Goal: Transaction & Acquisition: Book appointment/travel/reservation

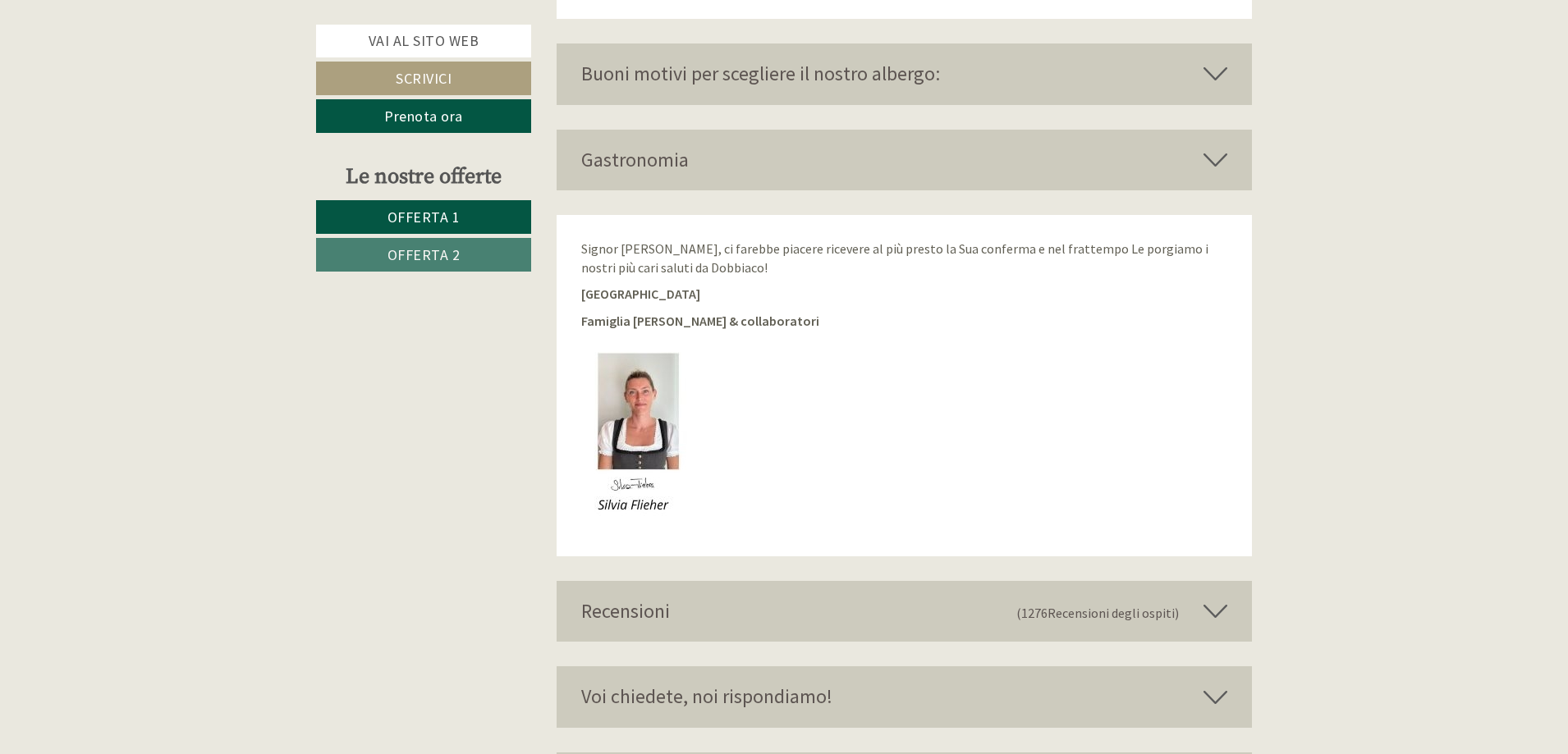
scroll to position [2953, 0]
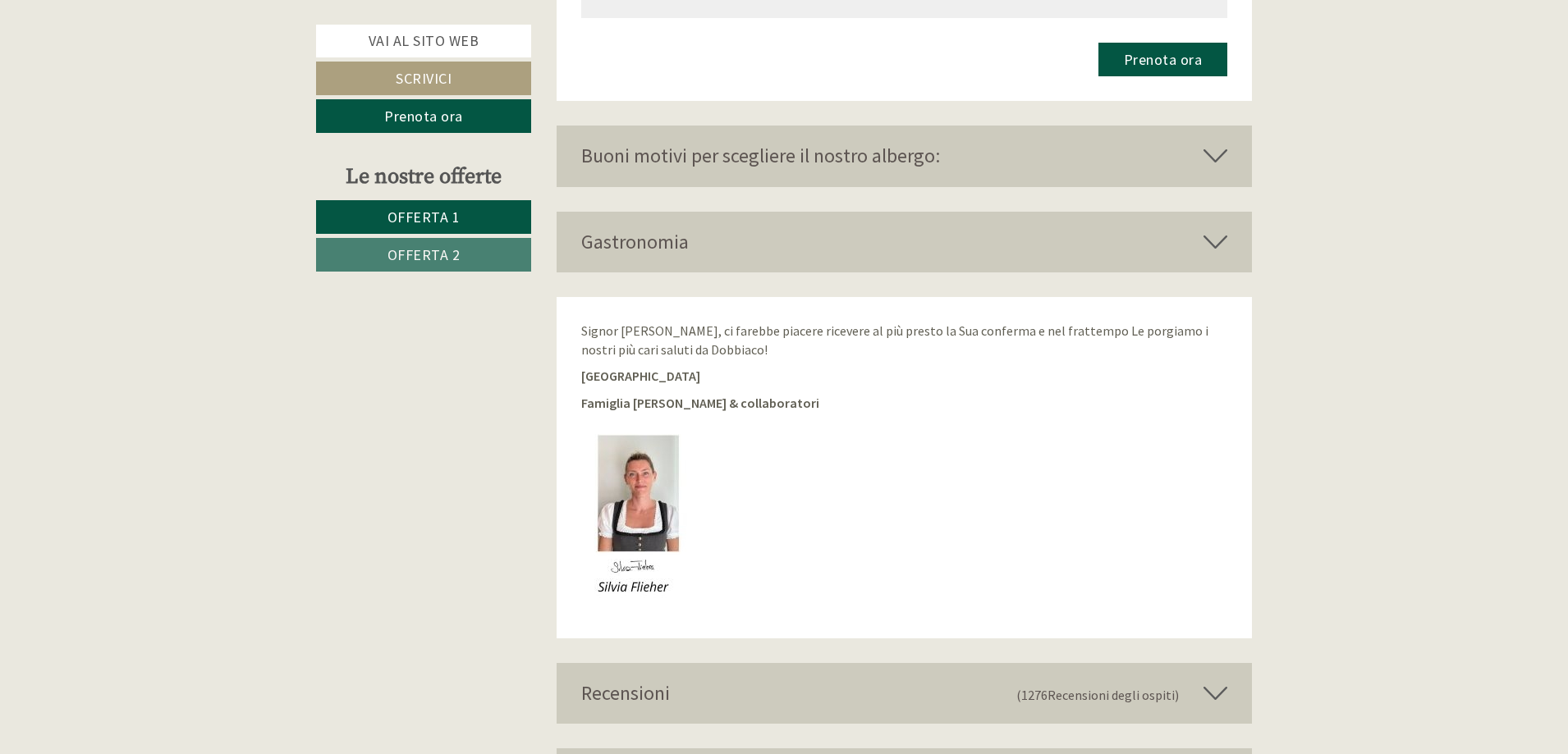
click at [1214, 154] on icon at bounding box center [1215, 156] width 24 height 28
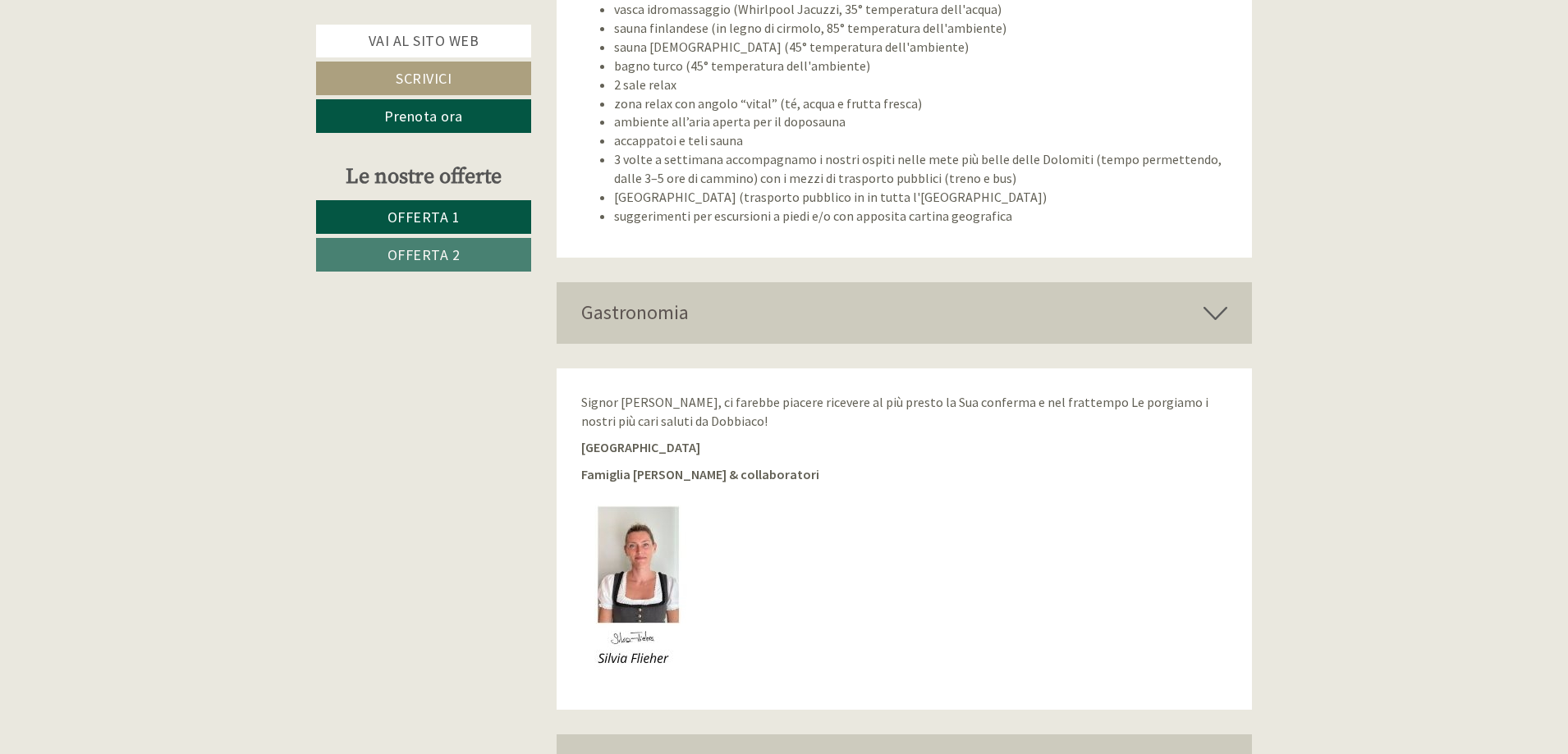
scroll to position [3905, 0]
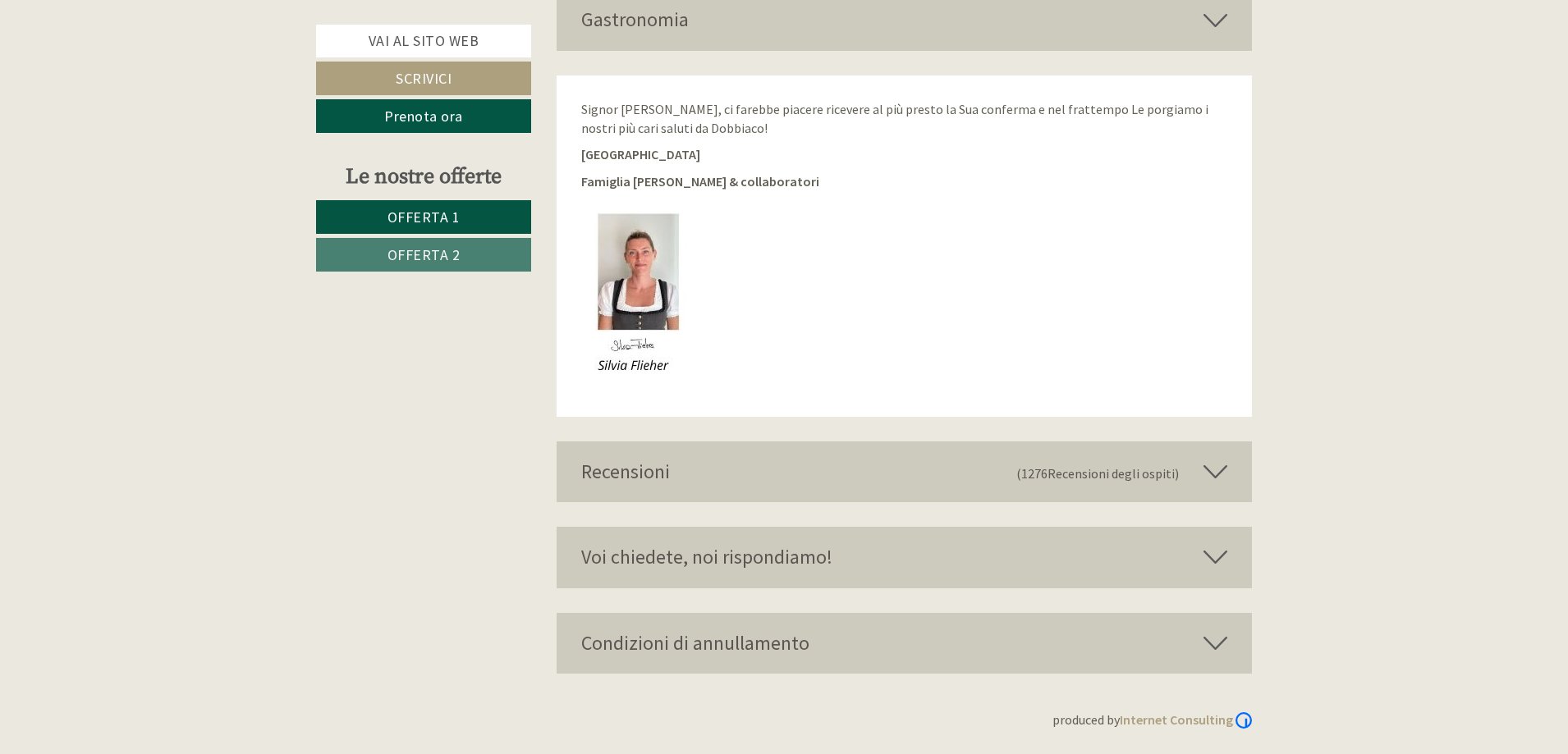
click at [1214, 647] on icon at bounding box center [1215, 644] width 24 height 28
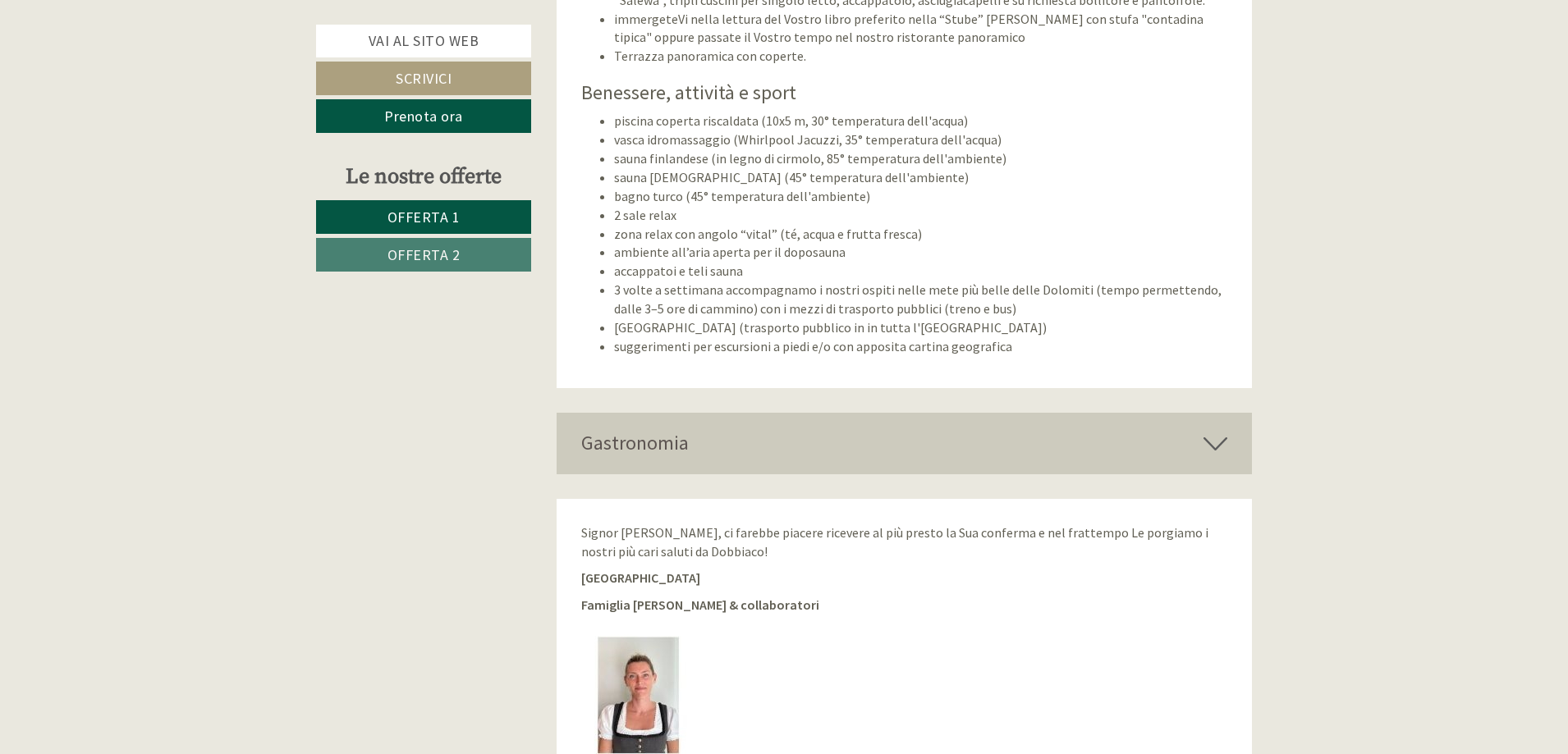
scroll to position [3655, 0]
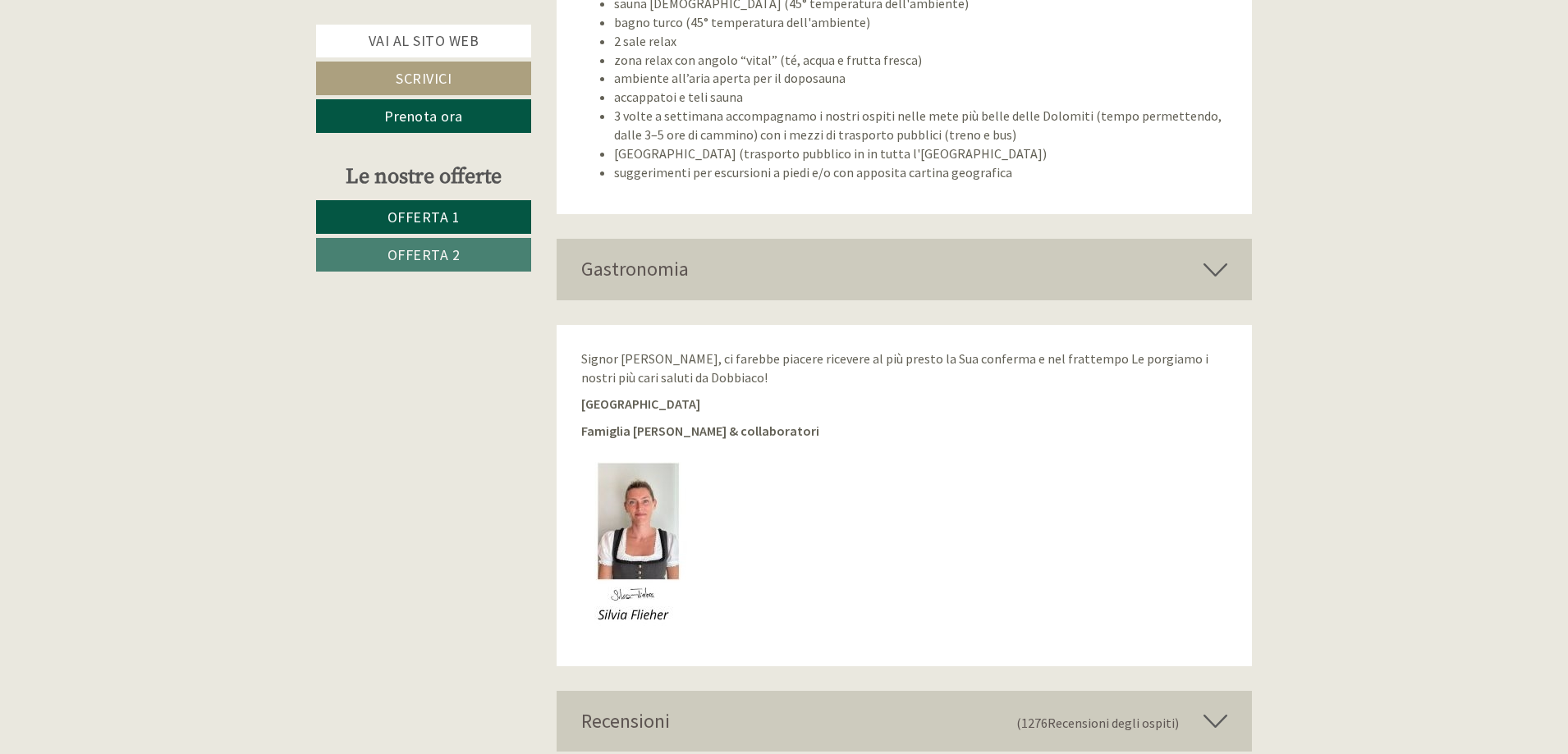
click at [1216, 267] on icon at bounding box center [1215, 269] width 24 height 28
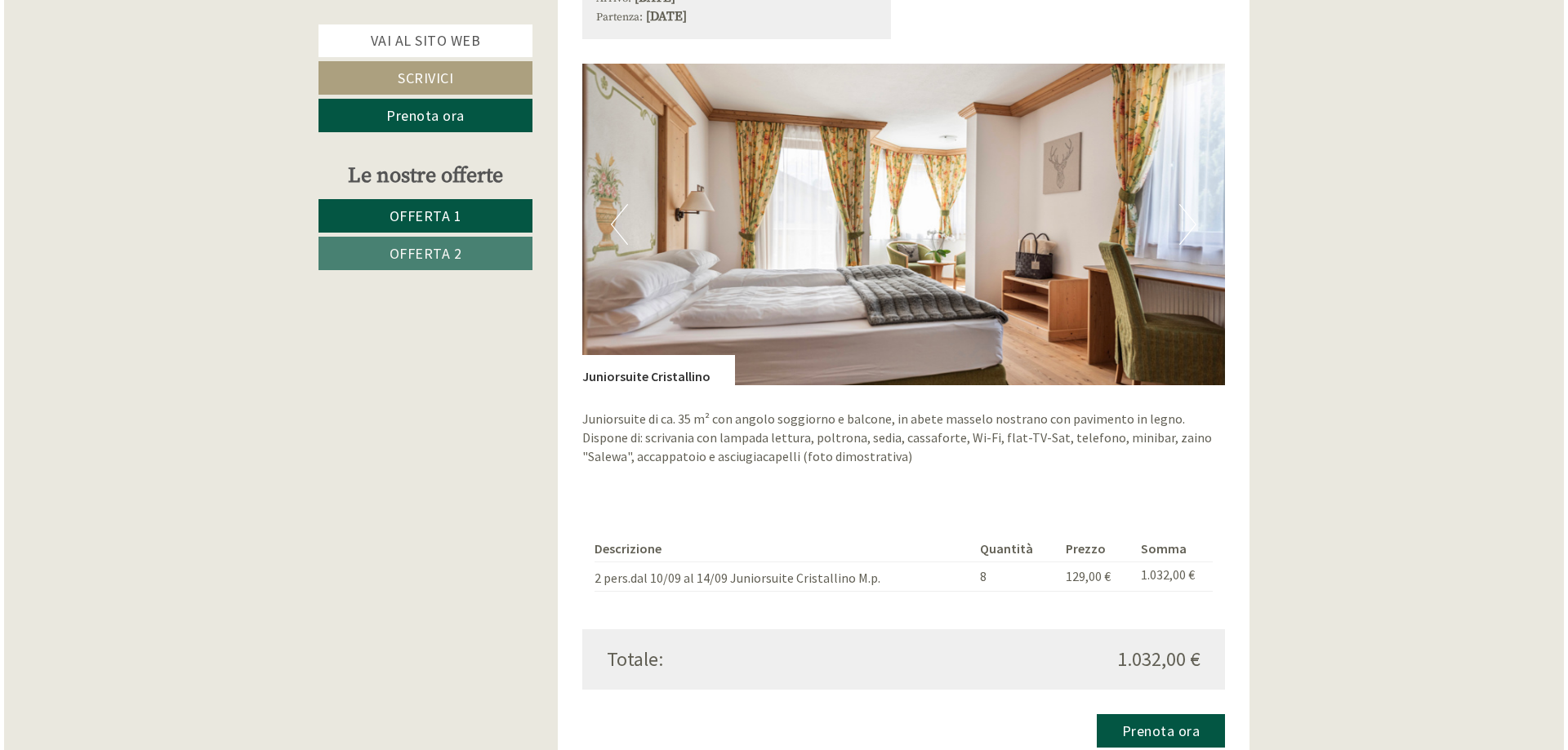
scroll to position [1551, 0]
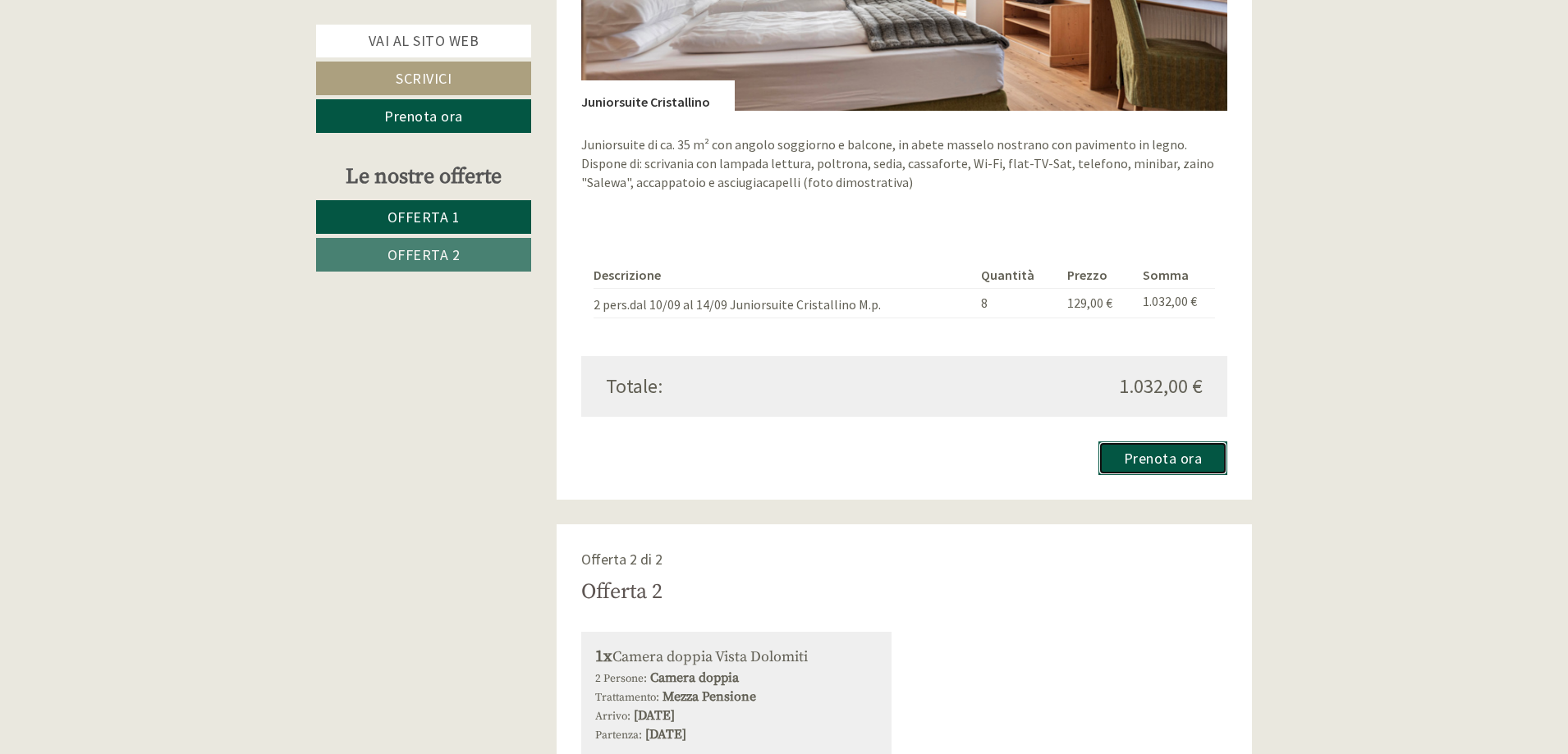
click at [1167, 463] on link "Prenota ora" at bounding box center [1162, 458] width 129 height 34
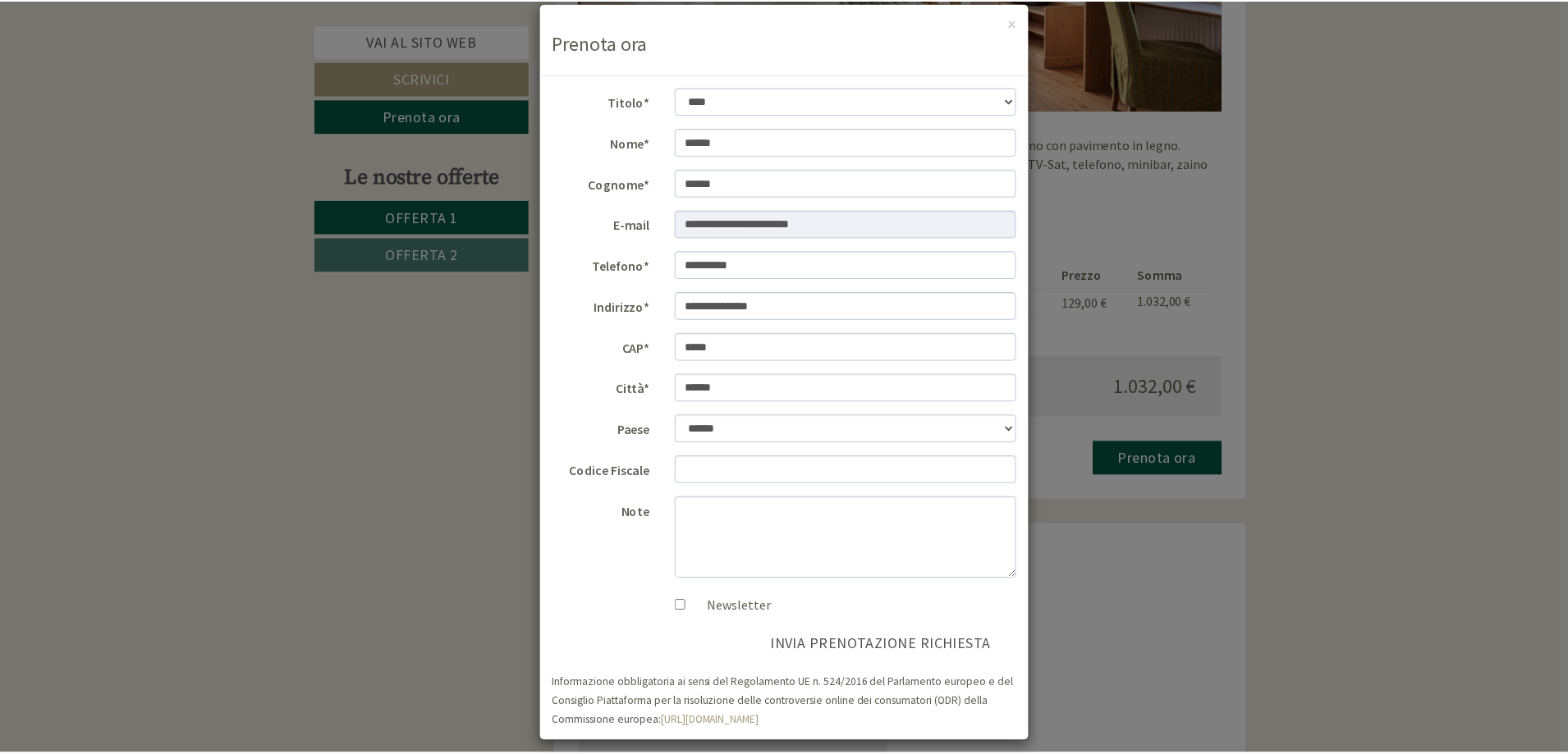
scroll to position [35, 0]
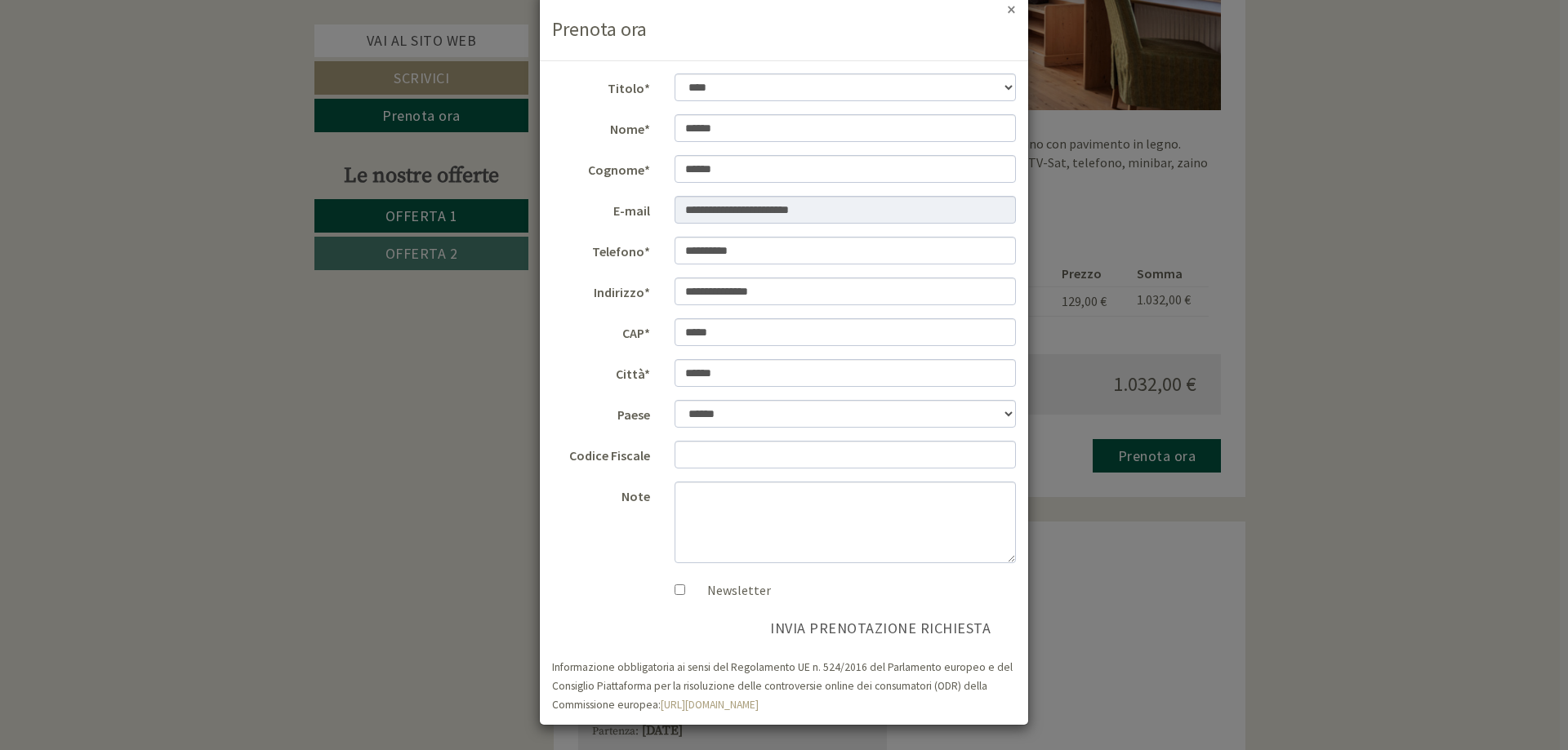
click at [1007, 11] on button "×" at bounding box center [1011, 9] width 9 height 17
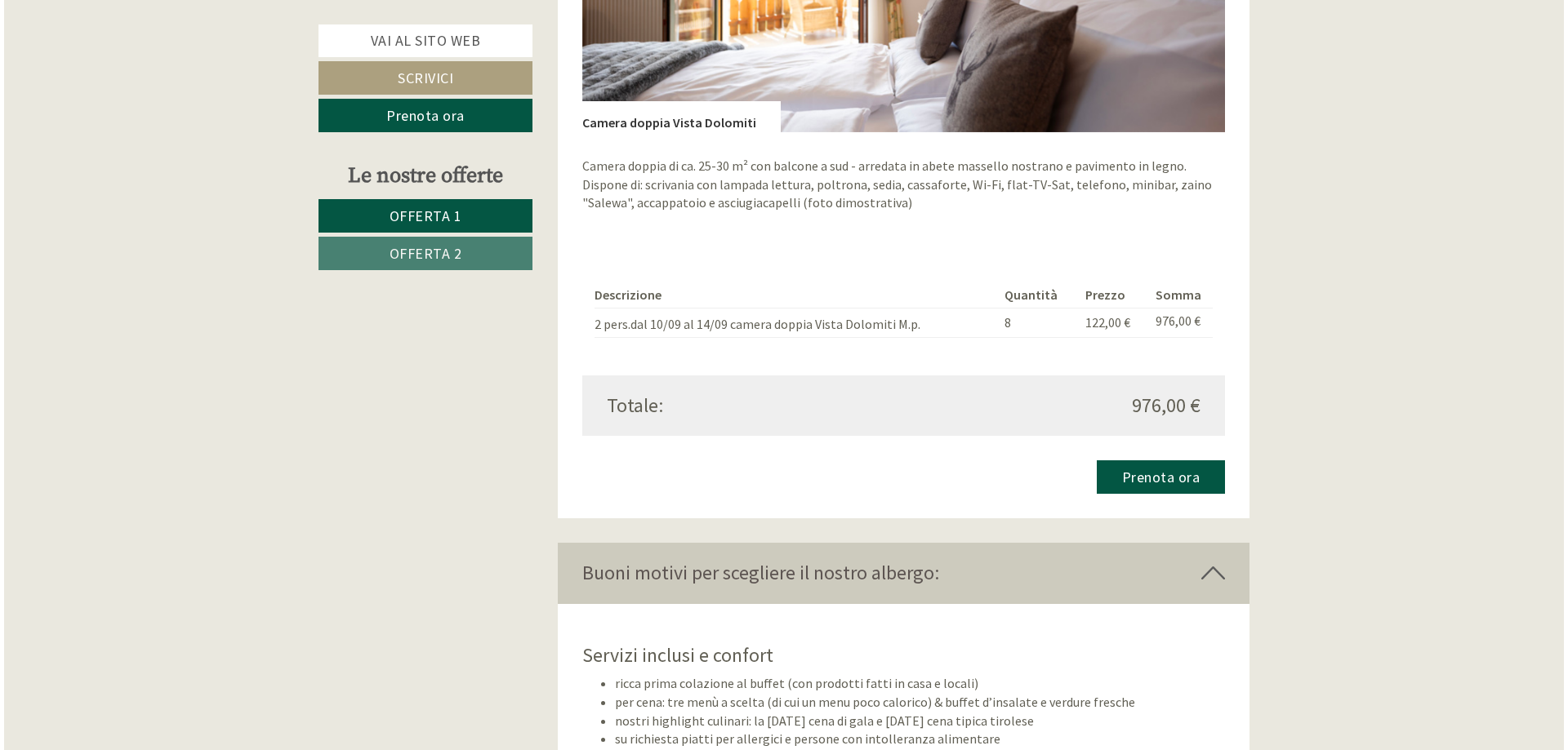
scroll to position [2693, 0]
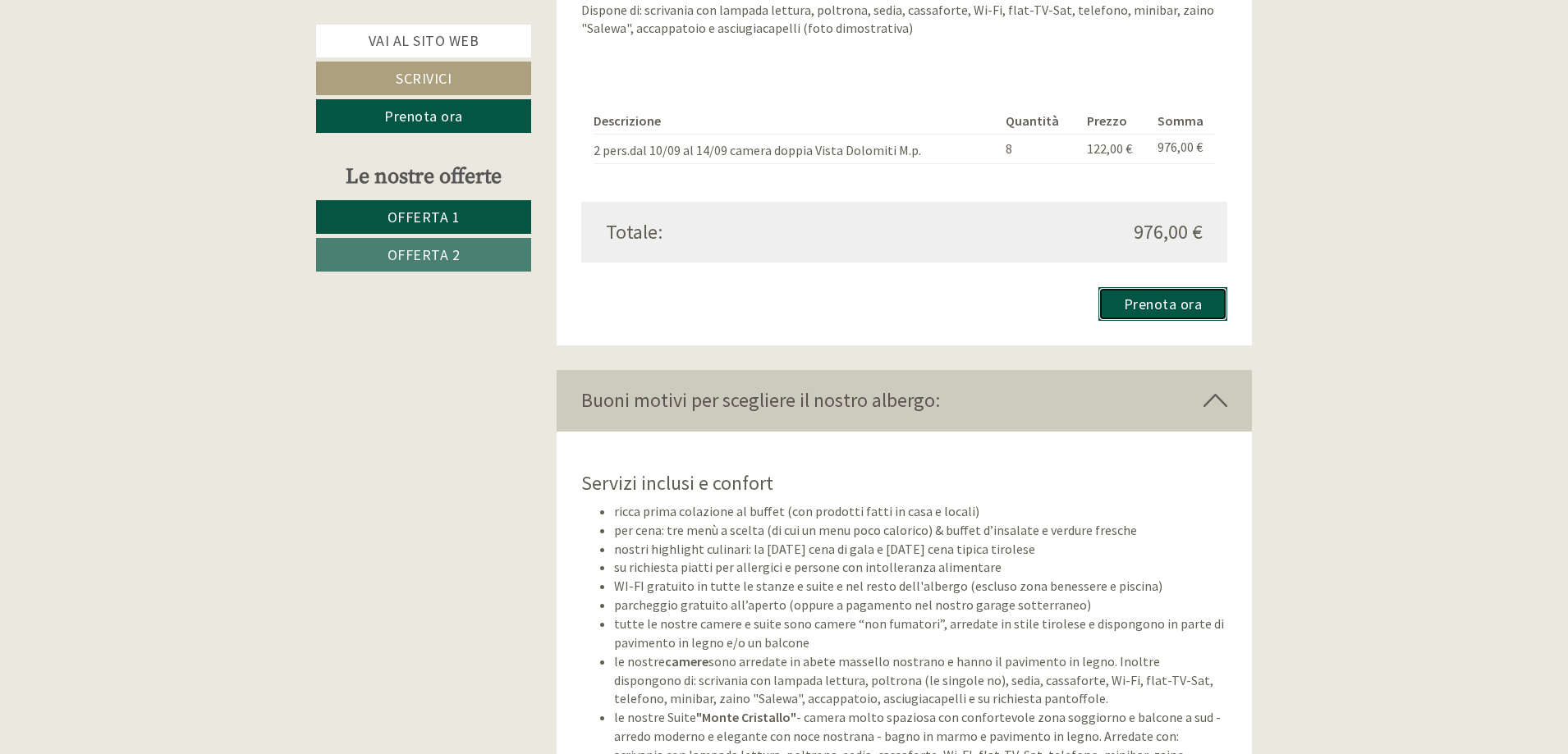
click at [1167, 309] on link "Prenota ora" at bounding box center [1162, 304] width 129 height 34
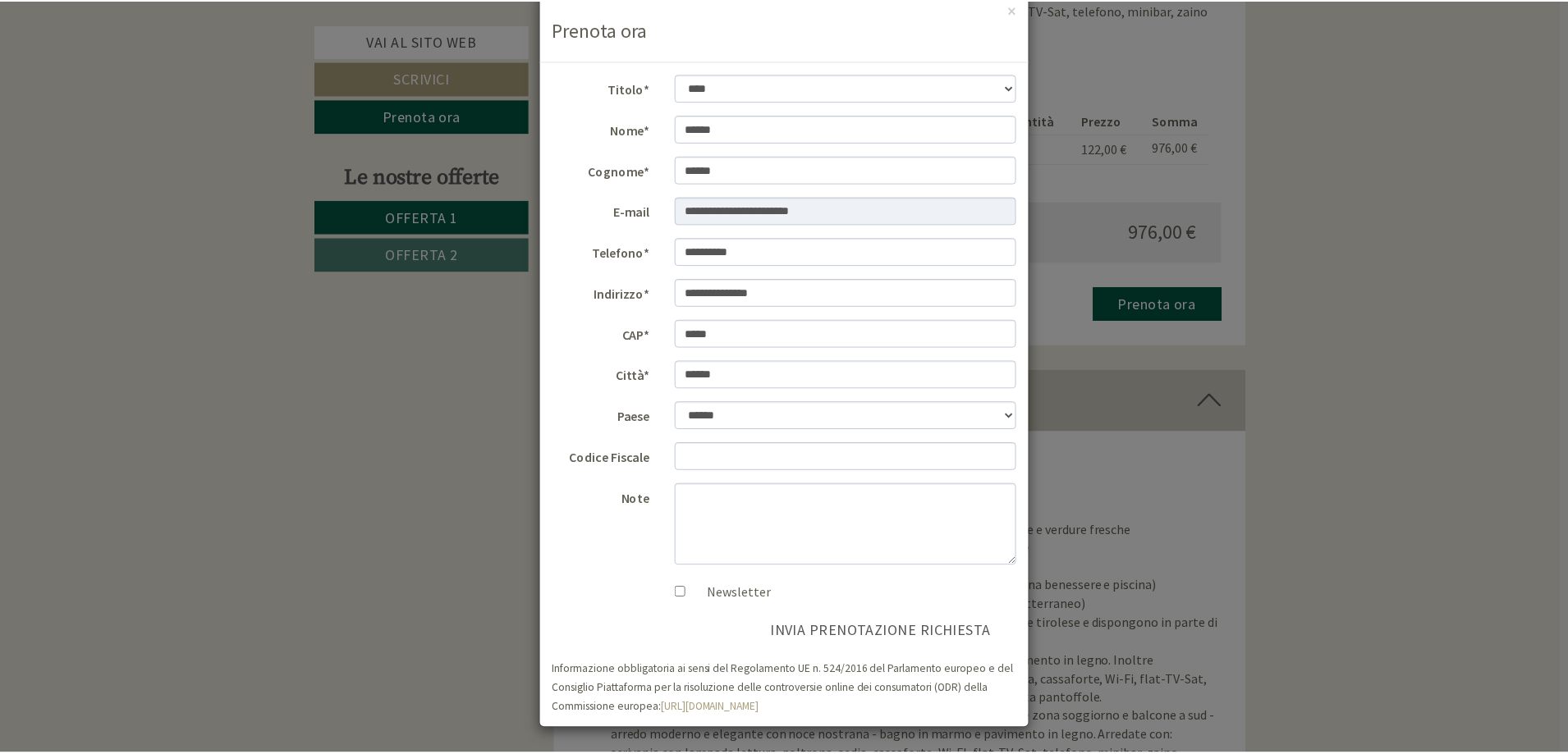
scroll to position [0, 0]
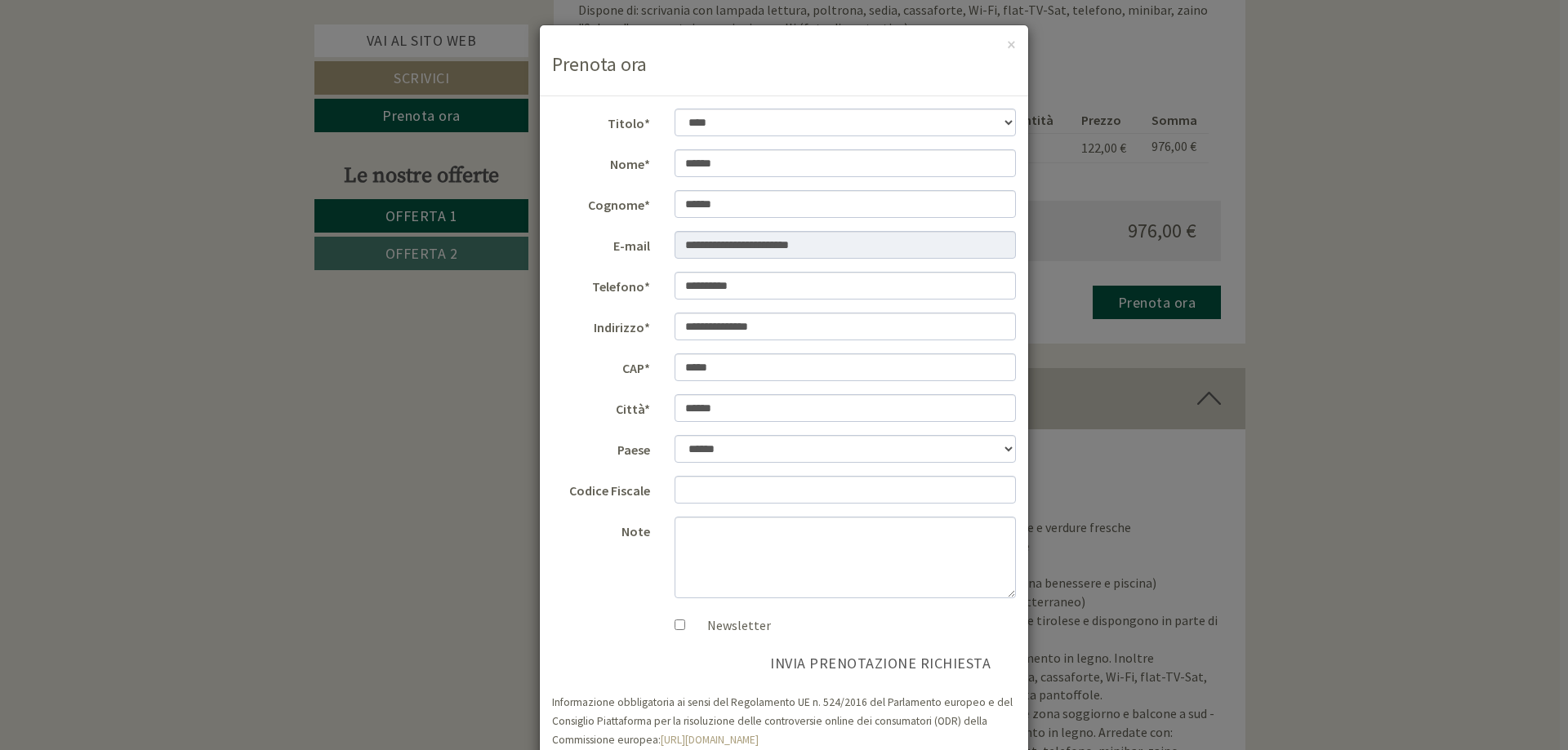
click at [139, 270] on div "**********" at bounding box center [784, 375] width 1568 height 750
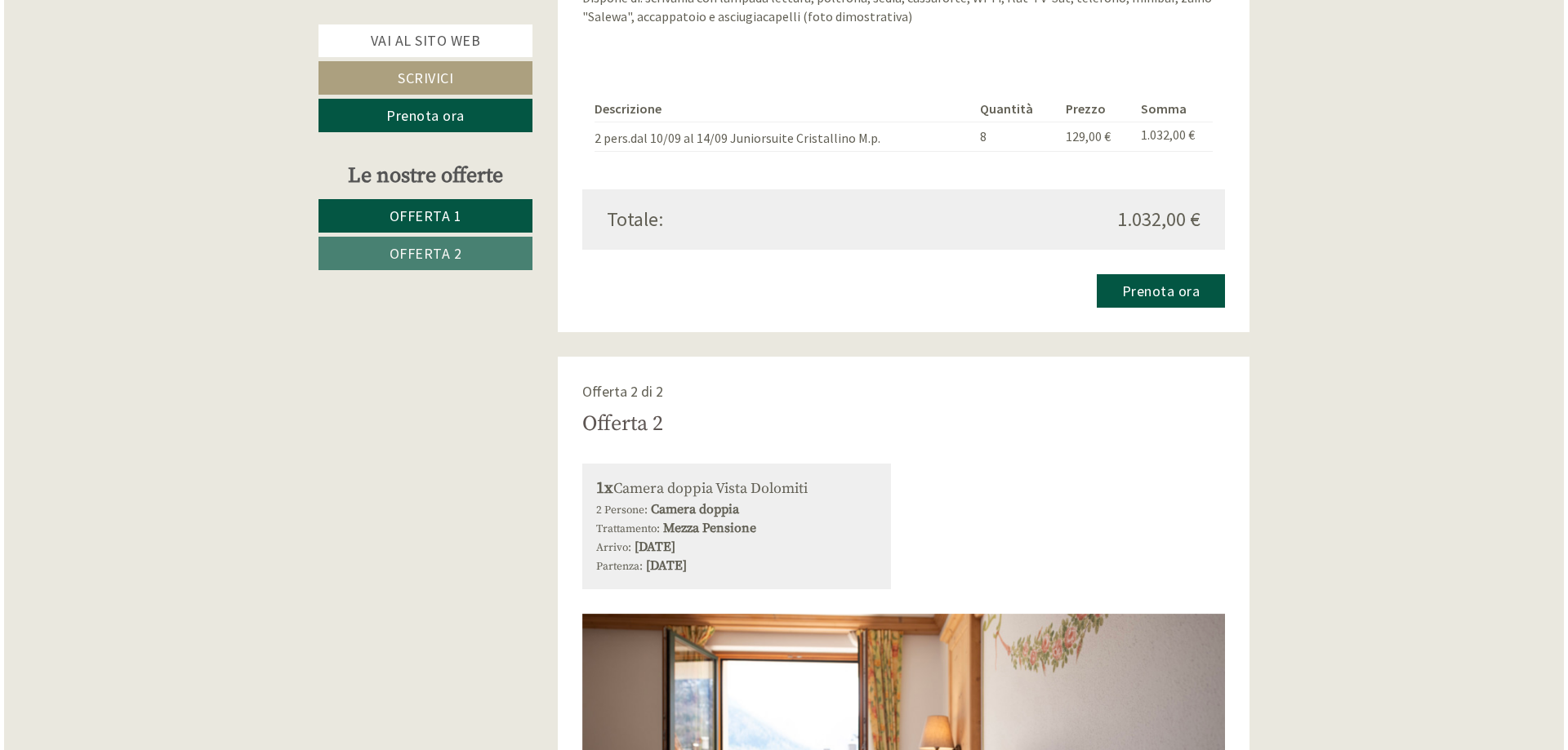
scroll to position [1714, 0]
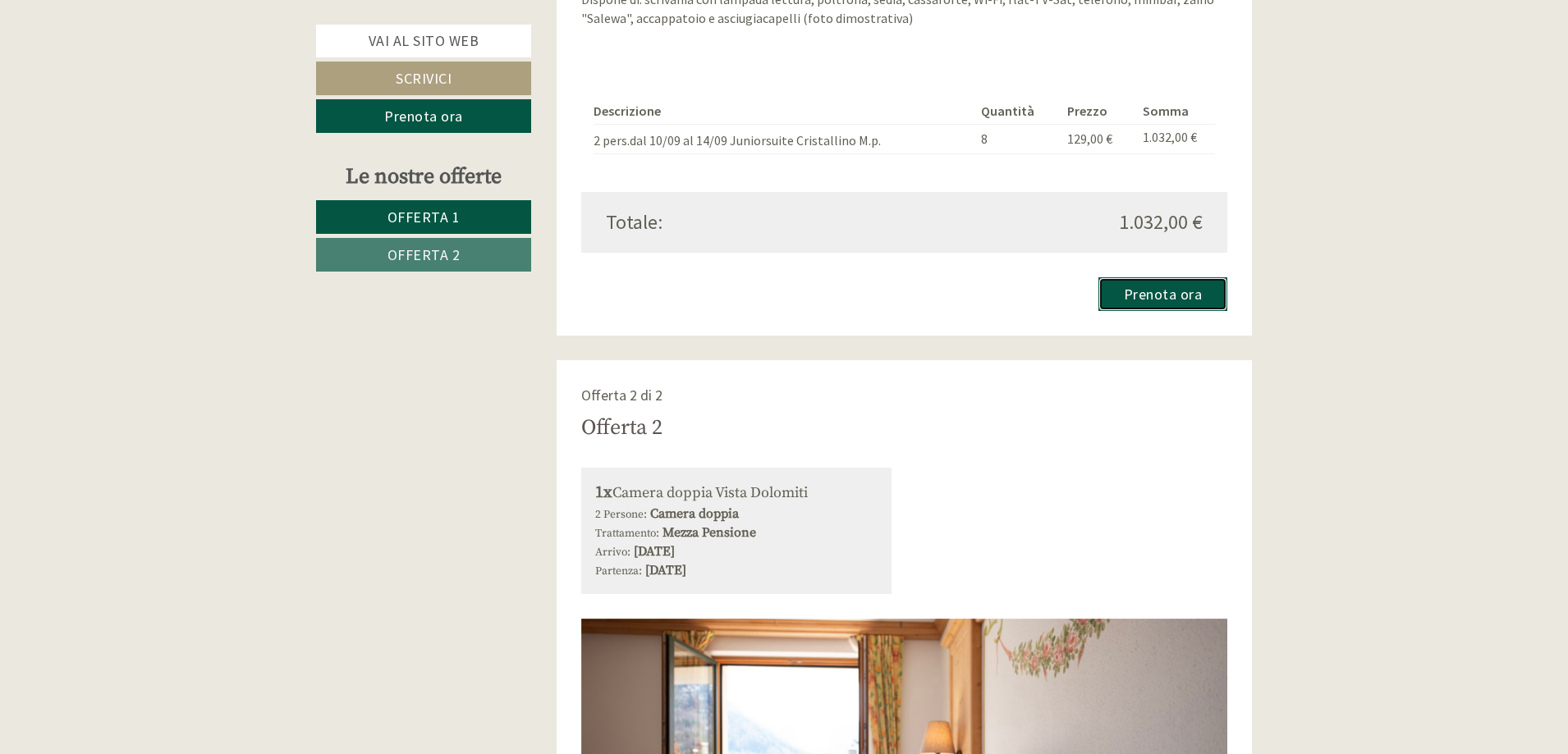
click at [1163, 300] on link "Prenota ora" at bounding box center [1162, 294] width 129 height 34
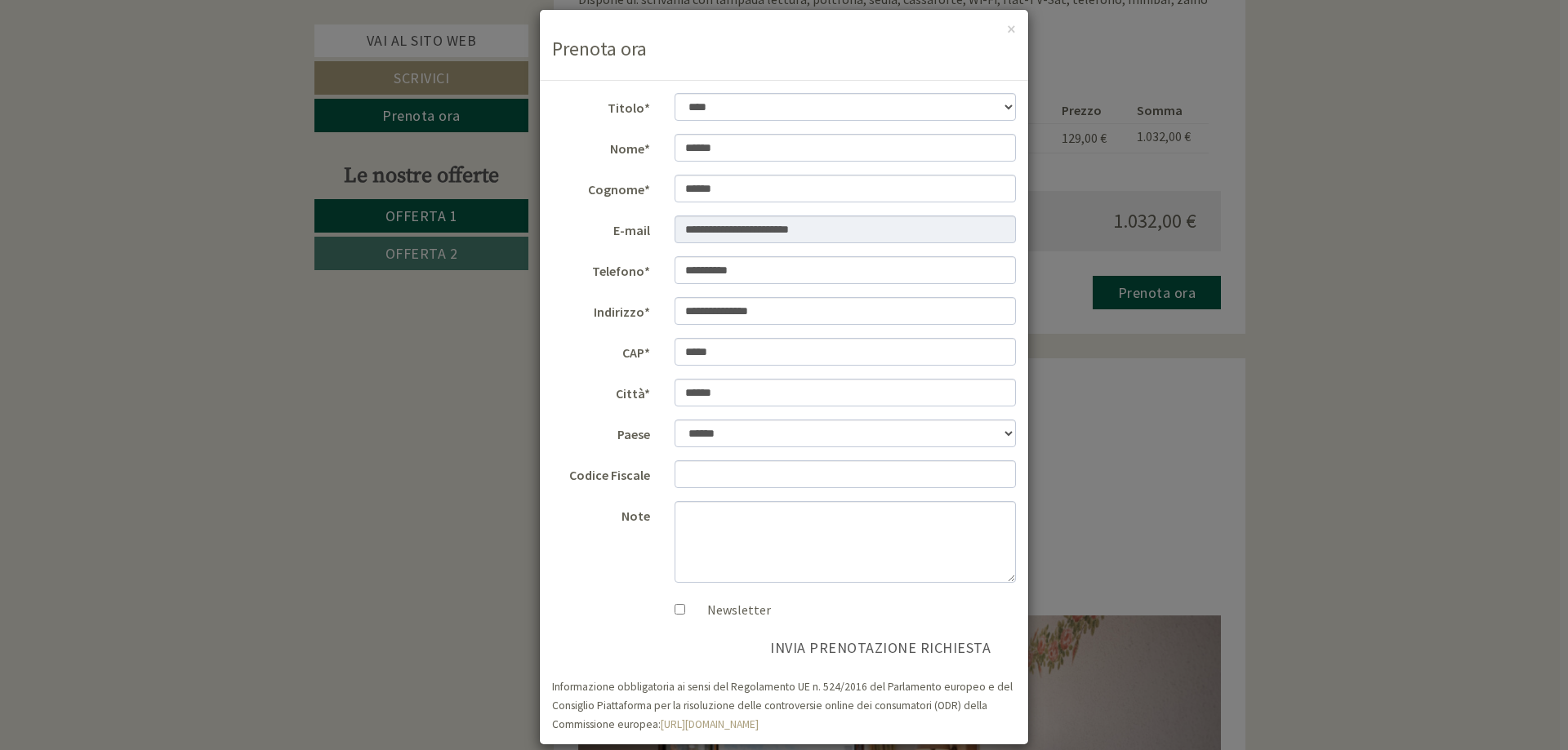
scroll to position [35, 0]
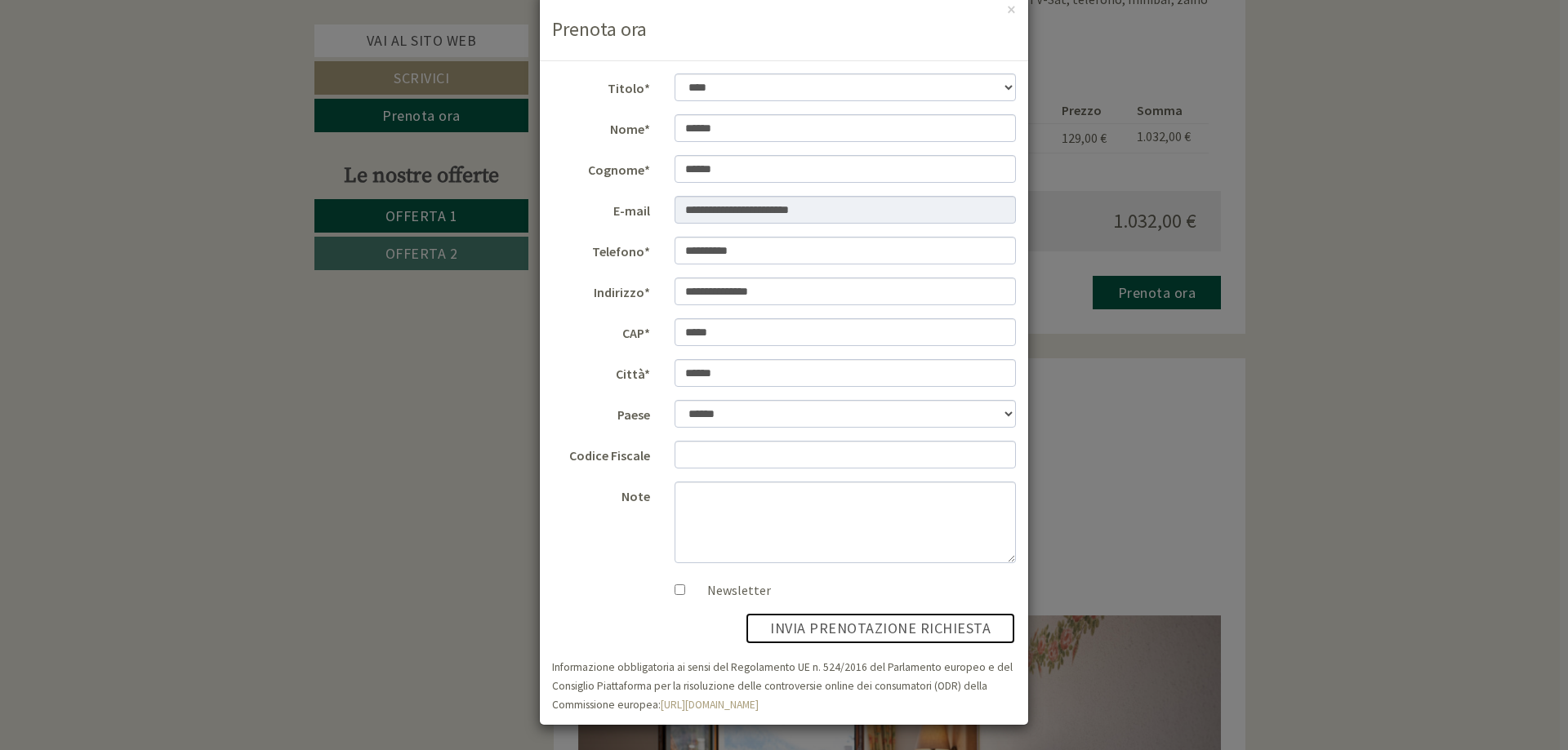
click at [854, 630] on button "invia prenotazione richiesta" at bounding box center [880, 629] width 271 height 33
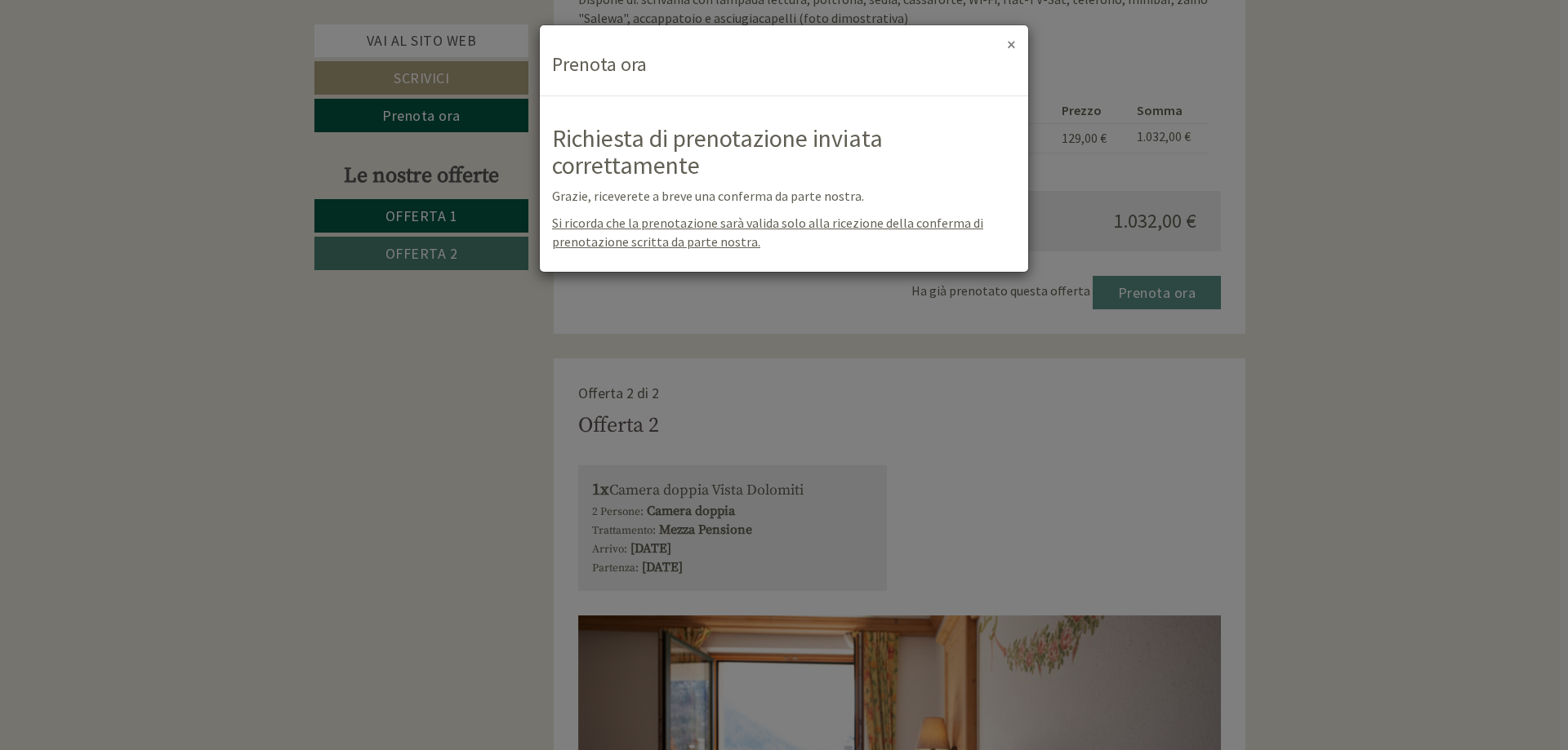
click at [1011, 48] on button "×" at bounding box center [1011, 44] width 9 height 17
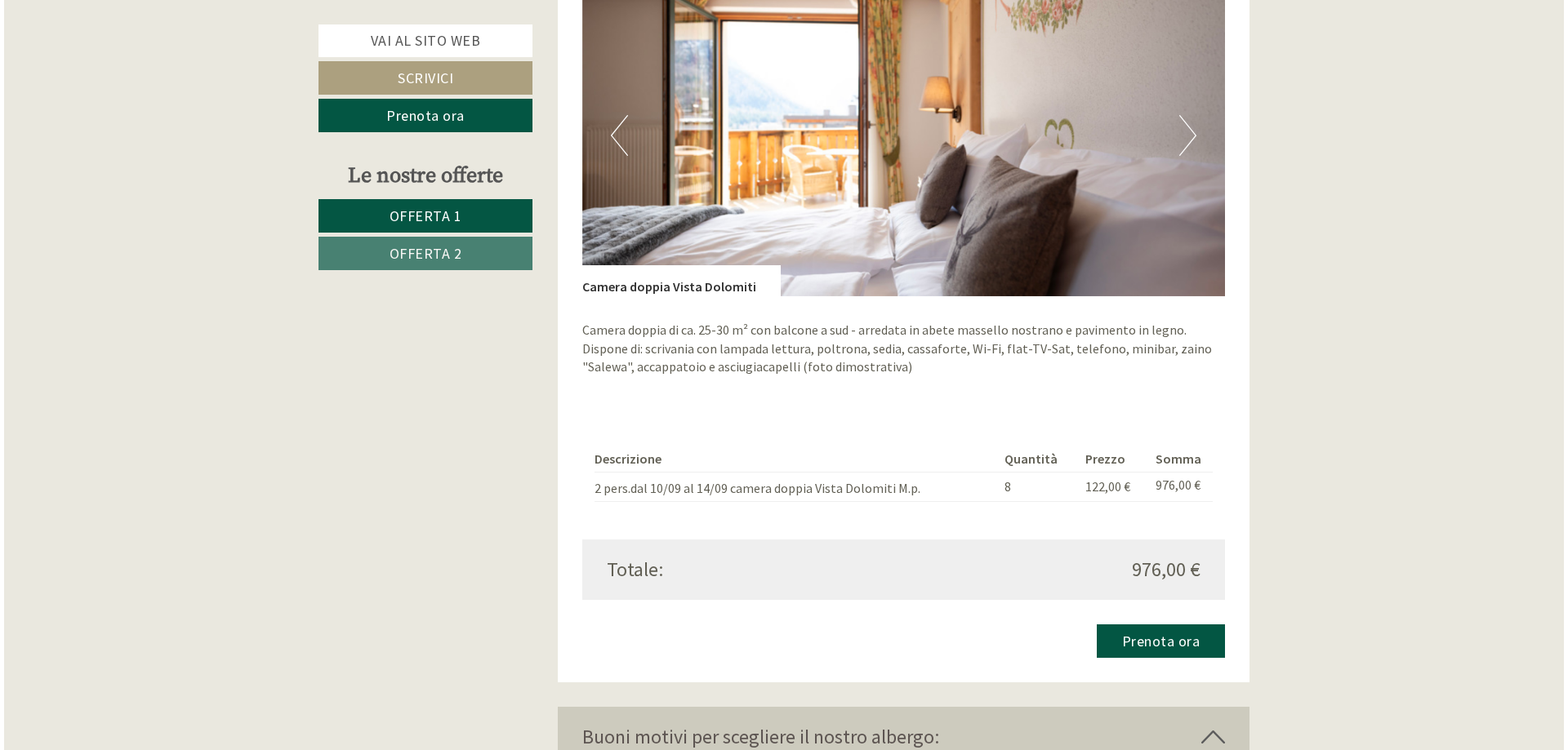
scroll to position [2611, 0]
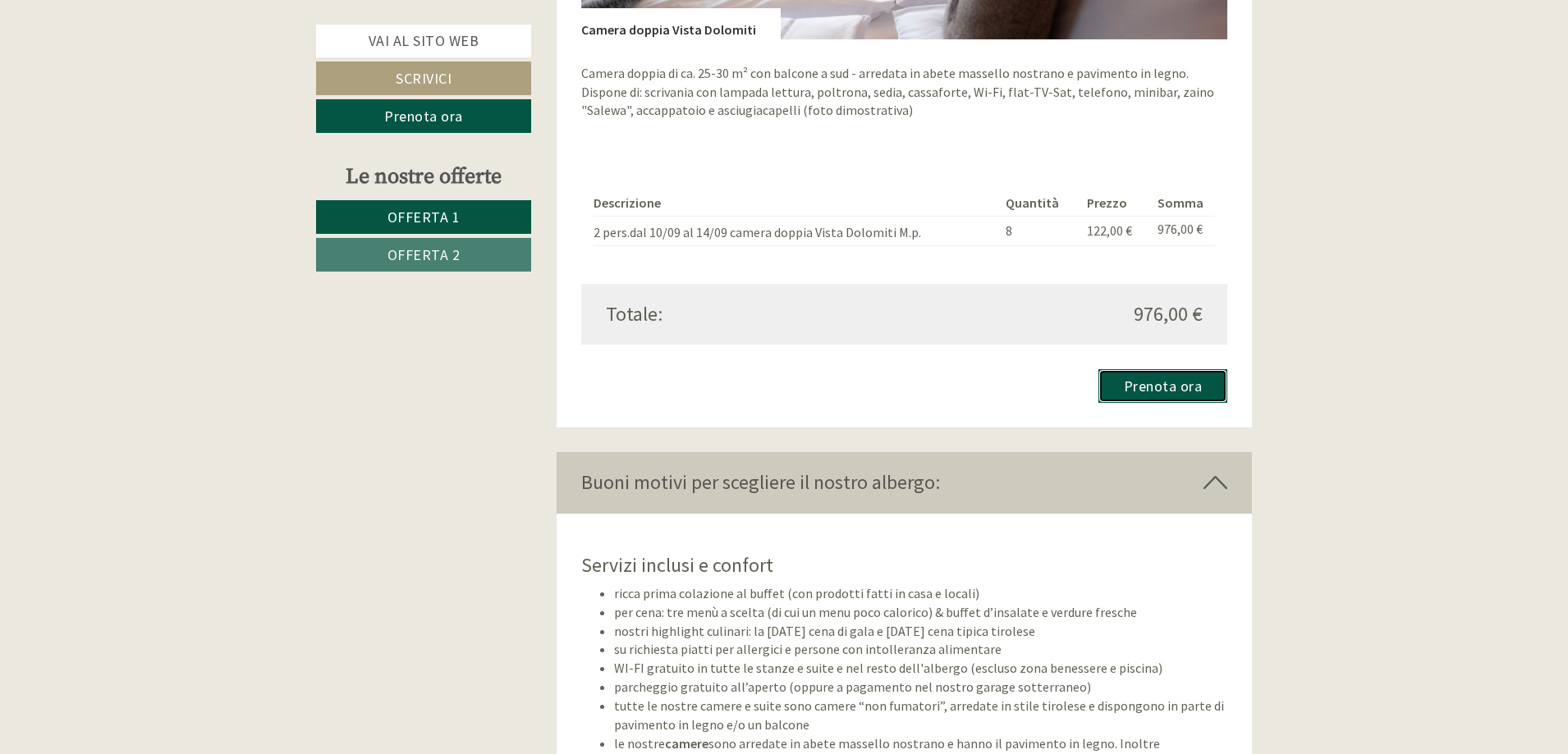
click at [1168, 387] on link "Prenota ora" at bounding box center [1162, 386] width 129 height 34
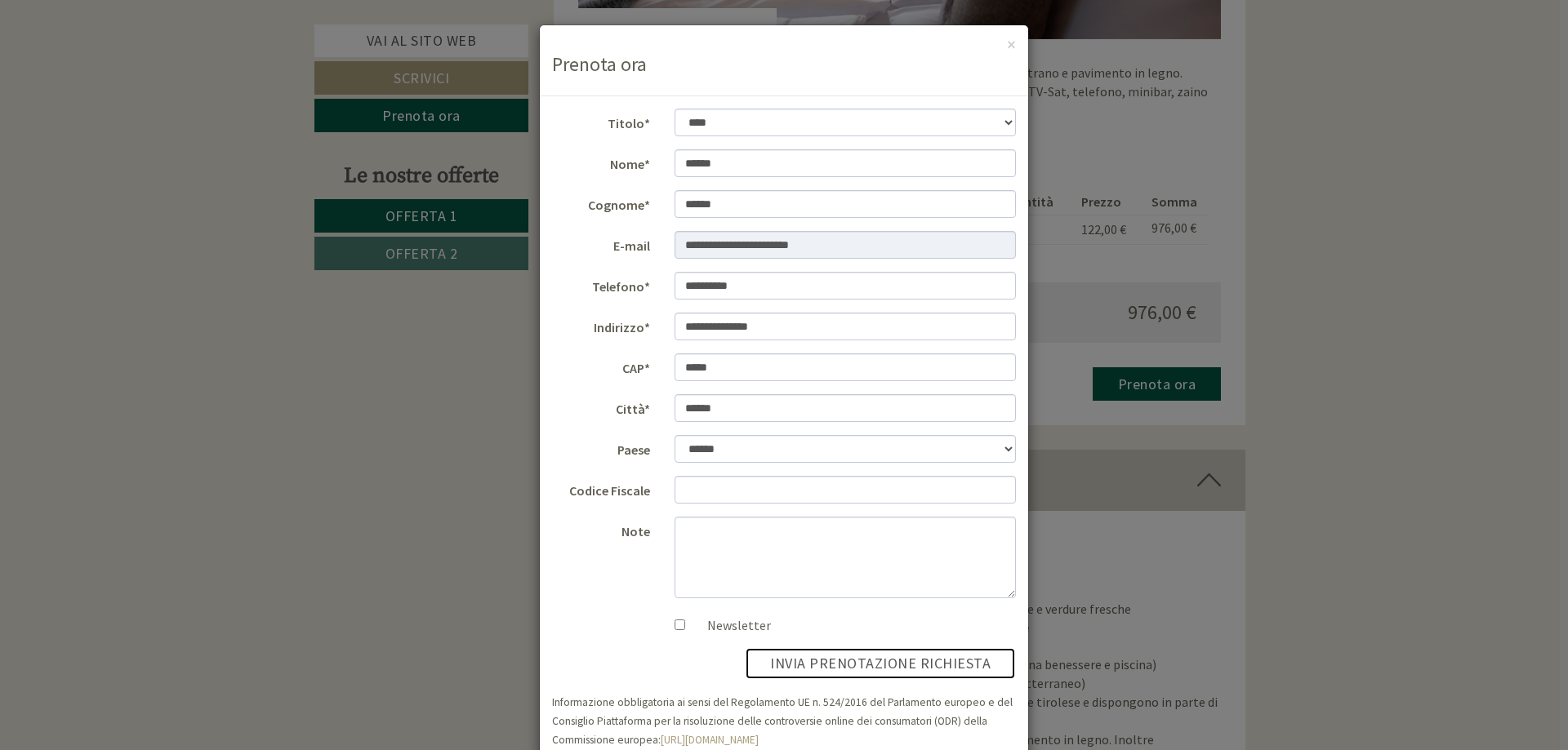
click at [859, 668] on button "invia prenotazione richiesta" at bounding box center [880, 664] width 271 height 33
